Goal: Find specific page/section: Find specific page/section

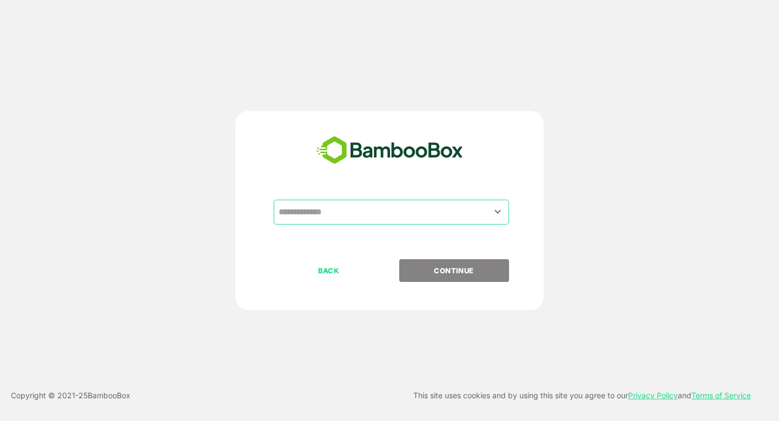
click at [352, 215] on input "text" at bounding box center [391, 212] width 231 height 21
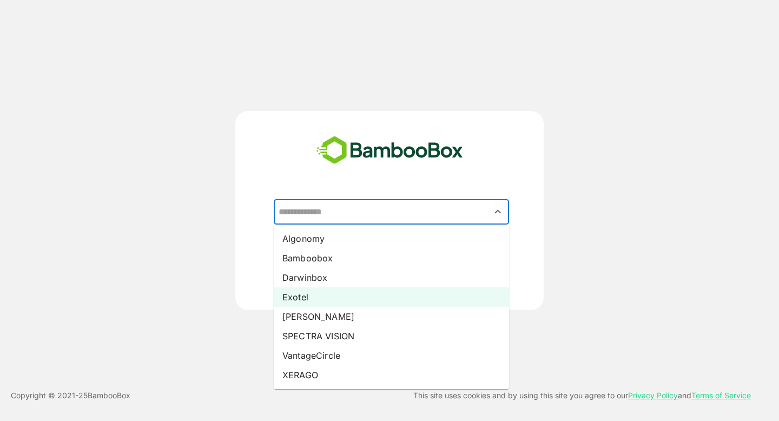
click at [312, 291] on li "Exotel" at bounding box center [391, 296] width 235 height 19
type input "******"
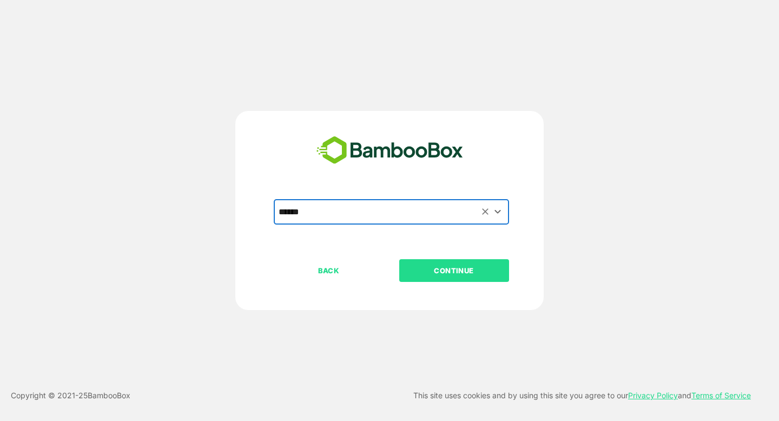
click at [441, 275] on p "CONTINUE" at bounding box center [454, 271] width 108 height 12
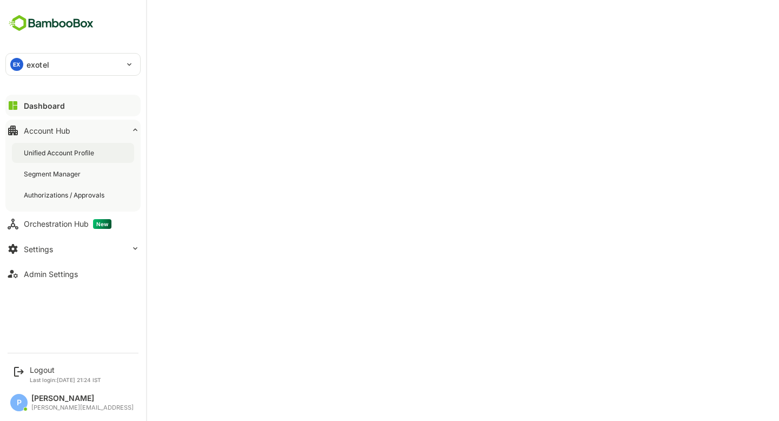
click at [55, 157] on div "Unified Account Profile" at bounding box center [60, 152] width 72 height 9
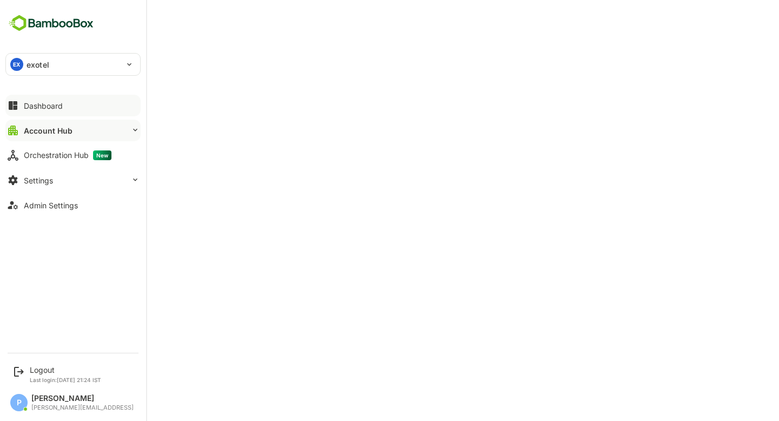
click at [43, 113] on button "Dashboard" at bounding box center [72, 106] width 135 height 22
click at [55, 126] on div "Account Hub" at bounding box center [47, 130] width 47 height 9
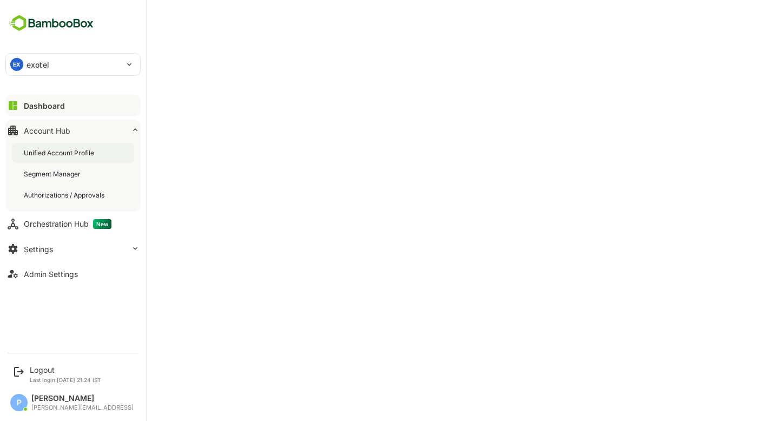
click at [64, 151] on div "Unified Account Profile" at bounding box center [60, 152] width 72 height 9
